Goal: Understand process/instructions

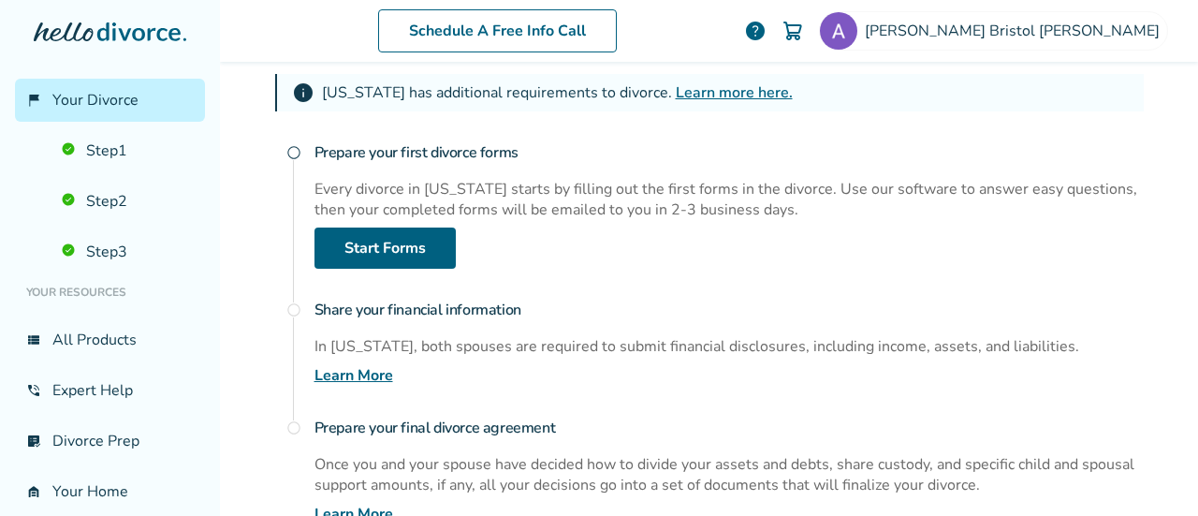
scroll to position [339, 0]
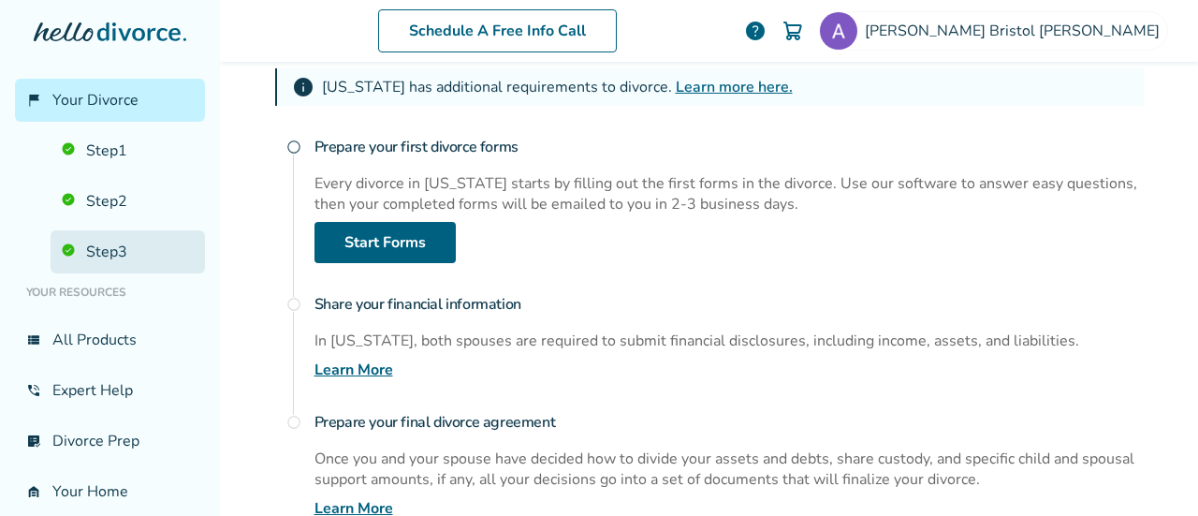
click at [119, 245] on link "Step 3" at bounding box center [128, 251] width 154 height 43
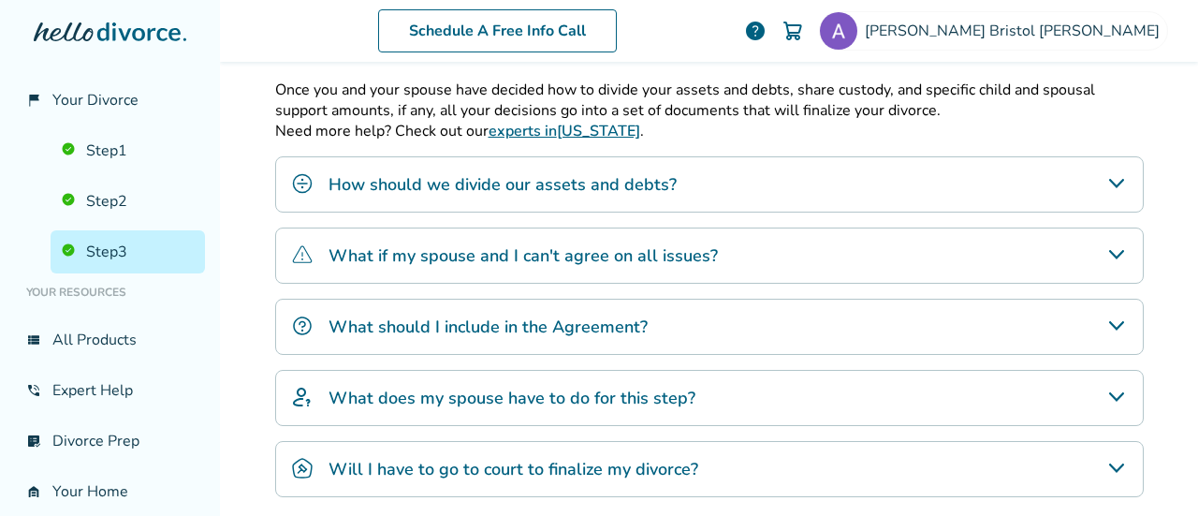
scroll to position [92, 0]
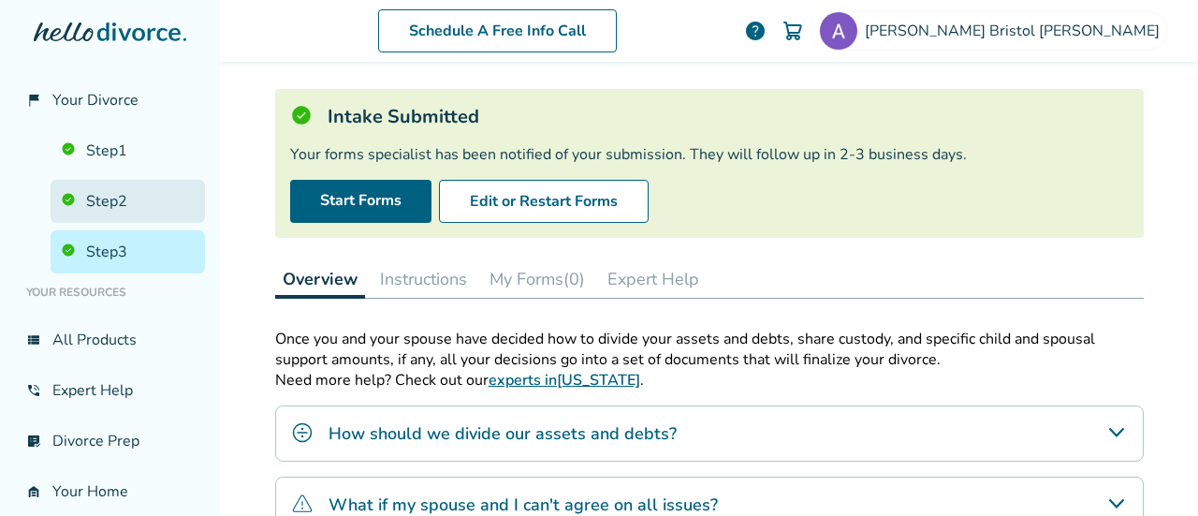
click at [95, 205] on link "Step 2" at bounding box center [128, 201] width 154 height 43
